Goal: Navigation & Orientation: Find specific page/section

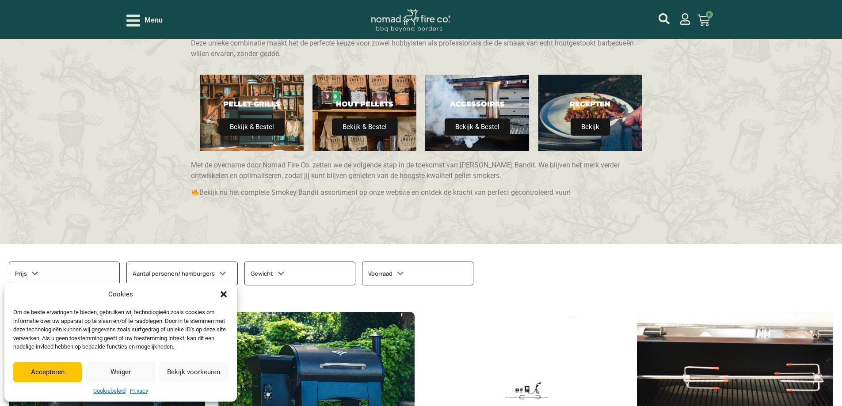
scroll to position [265, 0]
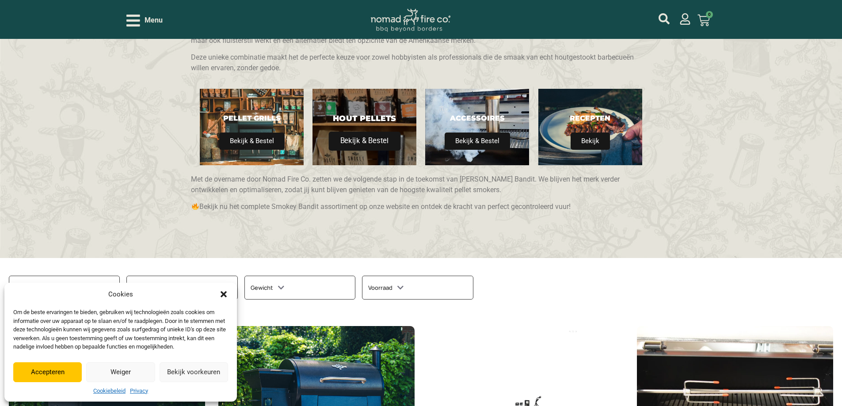
click at [370, 140] on span "Bekijk & Bestel" at bounding box center [365, 141] width 72 height 19
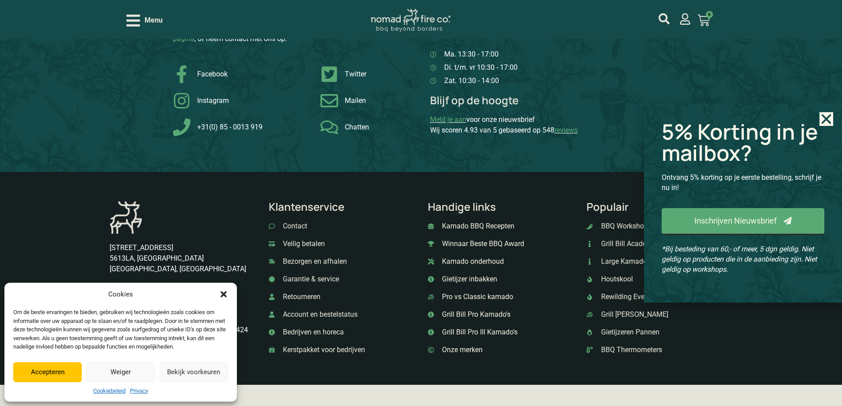
scroll to position [1548, 0]
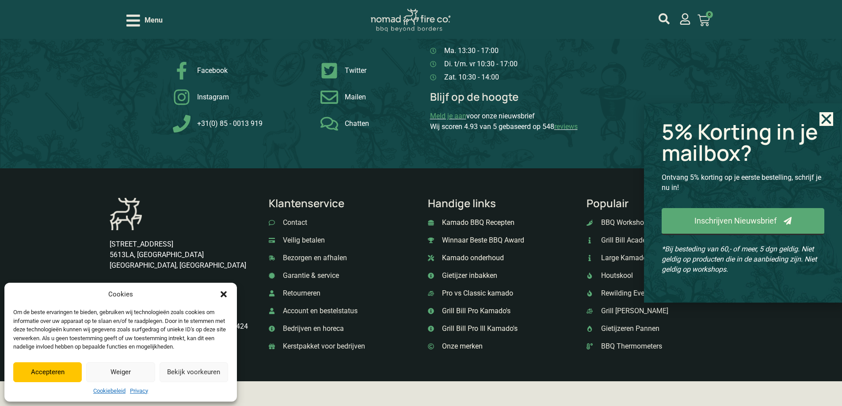
click at [325, 257] on span "Bezorgen en afhalen" at bounding box center [314, 258] width 66 height 11
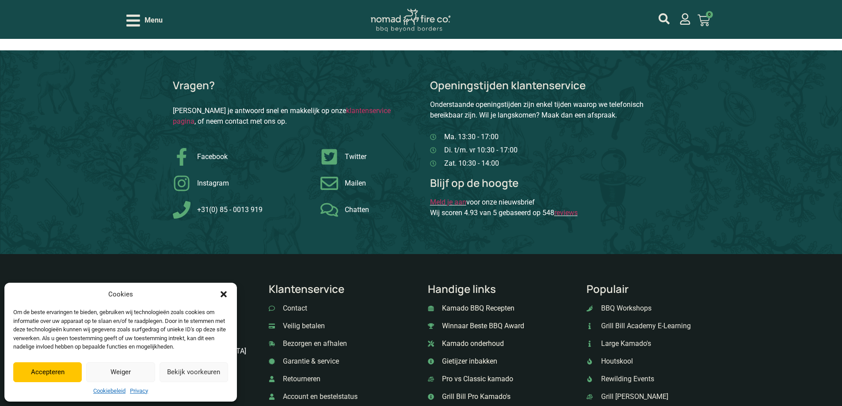
scroll to position [1150, 0]
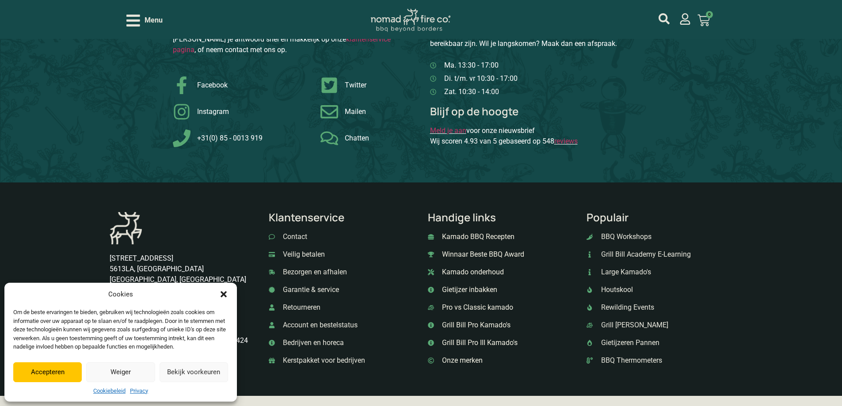
click at [307, 237] on span "Contact" at bounding box center [294, 237] width 27 height 11
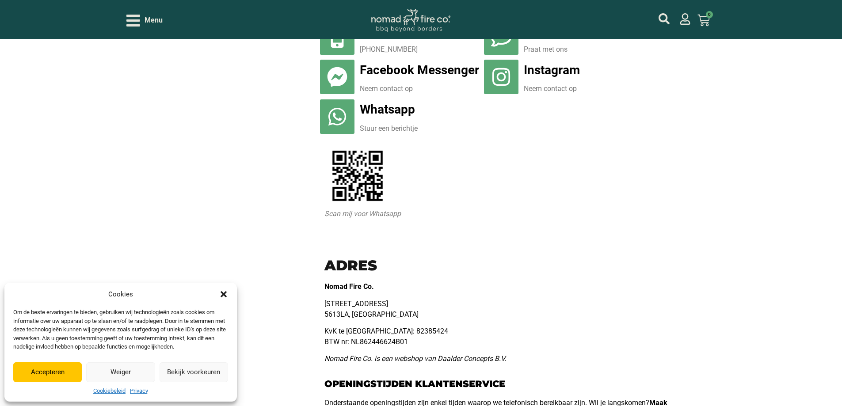
scroll to position [354, 0]
